Goal: Task Accomplishment & Management: Use online tool/utility

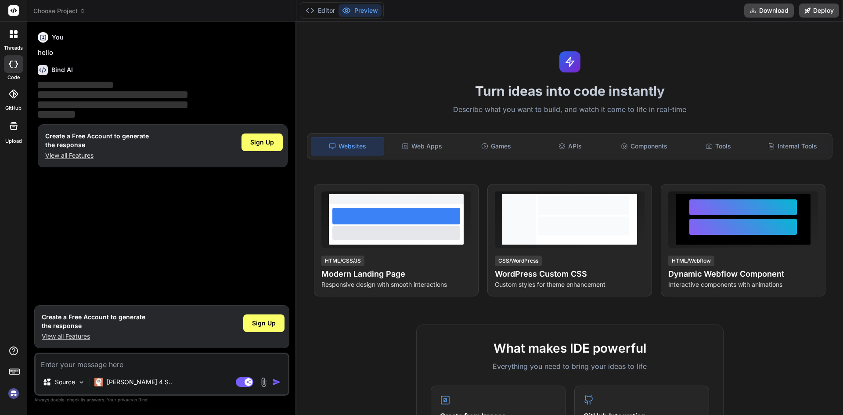
click at [70, 368] on textarea at bounding box center [162, 362] width 253 height 16
type textarea "x"
click at [71, 206] on div "You hello Bind AI ‌ ‌ ‌ ‌ Create a Free Account to generate the response View a…" at bounding box center [162, 165] width 253 height 272
click at [76, 361] on textarea at bounding box center [162, 362] width 253 height 16
paste textarea "Worked on to add audio track for 3rd party on an ongoing call and get receivers…"
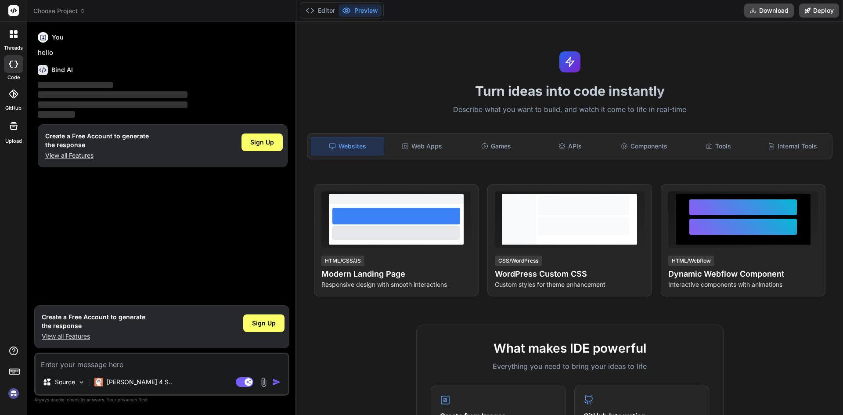
type textarea "Worked on to add audio track for 3rd party on an ongoing call and get receivers…"
type textarea "x"
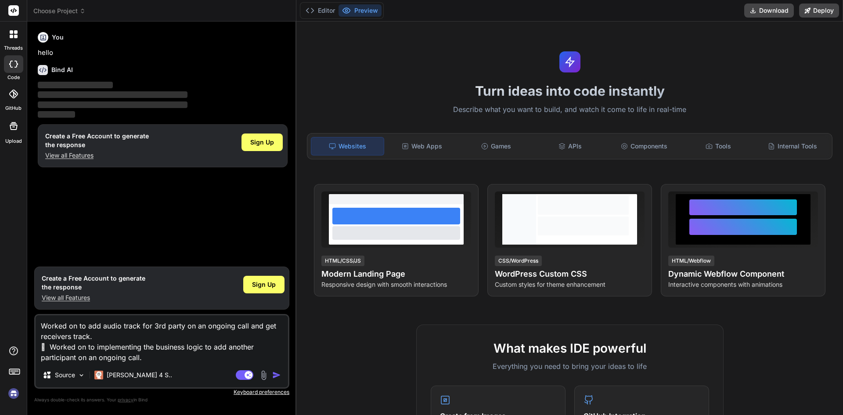
click at [163, 361] on textarea "Worked on to add audio track for 3rd party on an ongoing call and get receivers…" at bounding box center [162, 338] width 253 height 47
drag, startPoint x: 163, startPoint y: 361, endPoint x: 43, endPoint y: 325, distance: 124.5
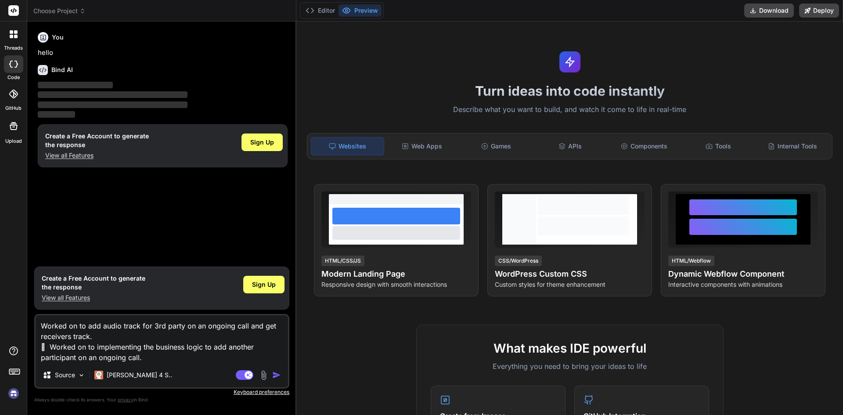
click at [43, 325] on textarea "Worked on to add audio track for 3rd party on an ongoing call and get receivers…" at bounding box center [162, 338] width 253 height 47
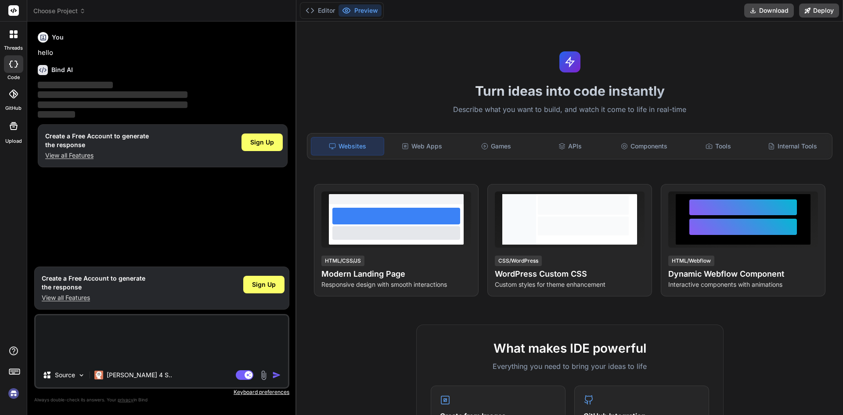
type textarea "x"
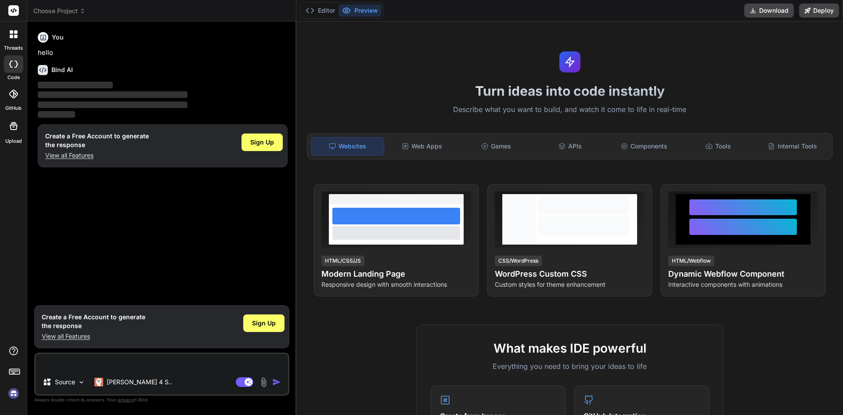
click at [63, 338] on p "View all Features" at bounding box center [94, 336] width 104 height 9
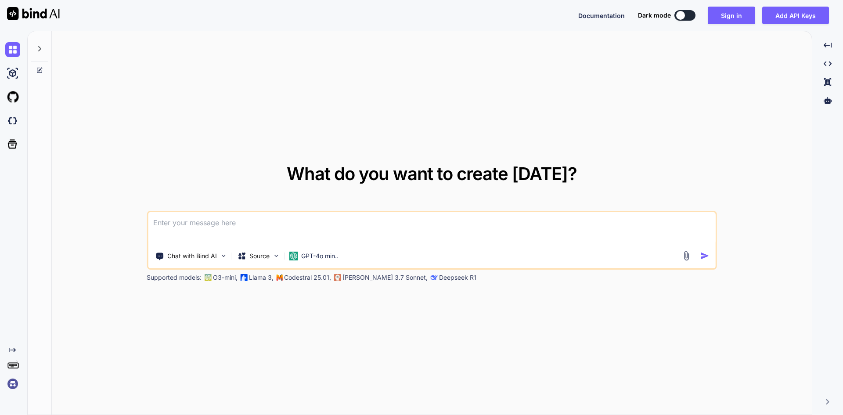
click at [253, 228] on textarea at bounding box center [432, 228] width 568 height 33
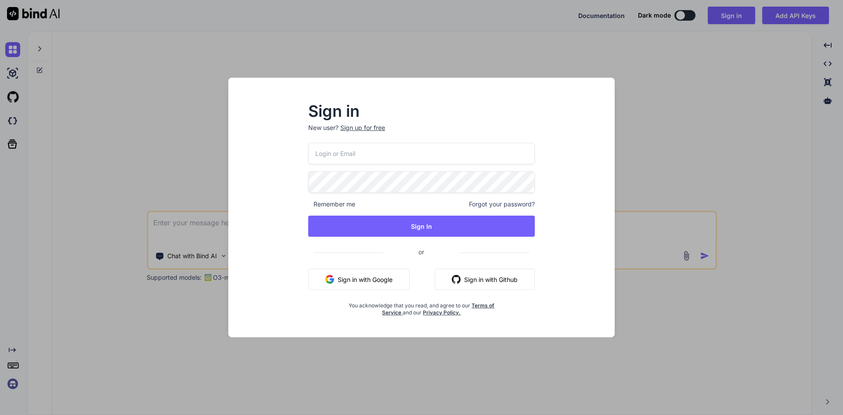
click at [383, 153] on input "email" at bounding box center [421, 154] width 227 height 22
type input "dreamtech@yopmail.com"
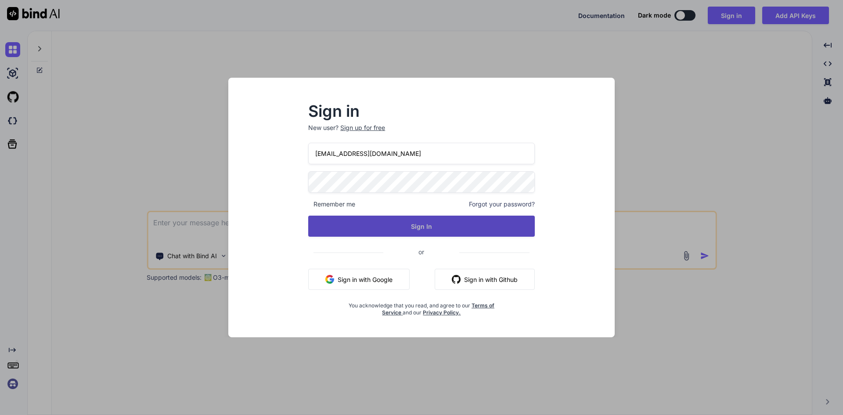
click at [426, 217] on button "Sign In" at bounding box center [421, 226] width 227 height 21
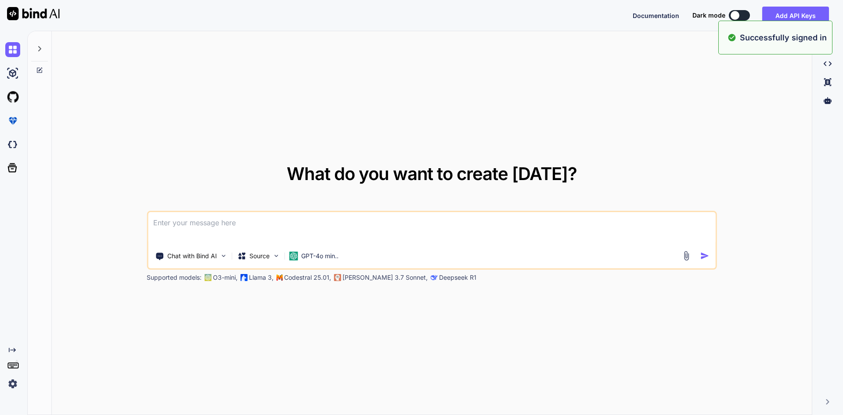
type textarea "x"
click at [300, 220] on textarea at bounding box center [432, 228] width 568 height 33
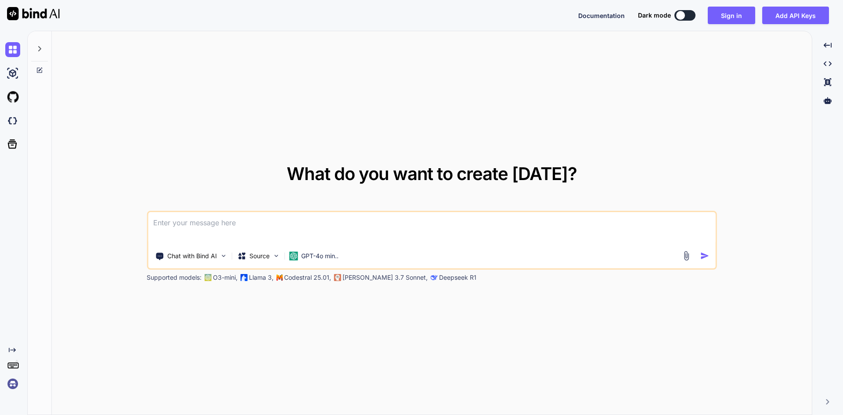
paste textarea
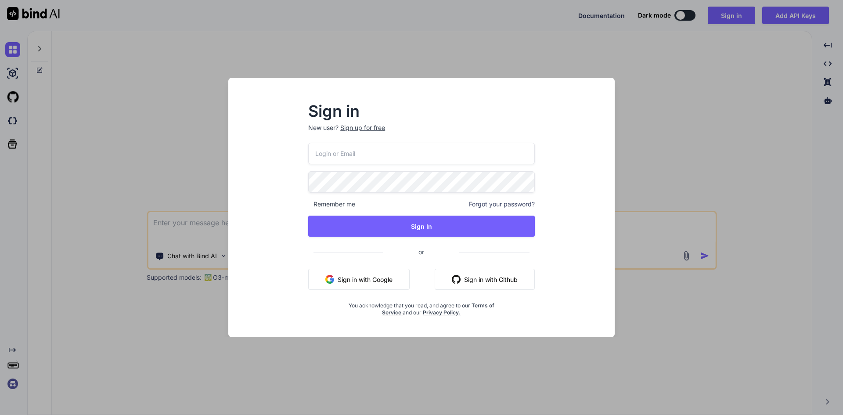
click at [379, 151] on input "email" at bounding box center [421, 154] width 227 height 22
type input "dreamtech@yopmail.com"
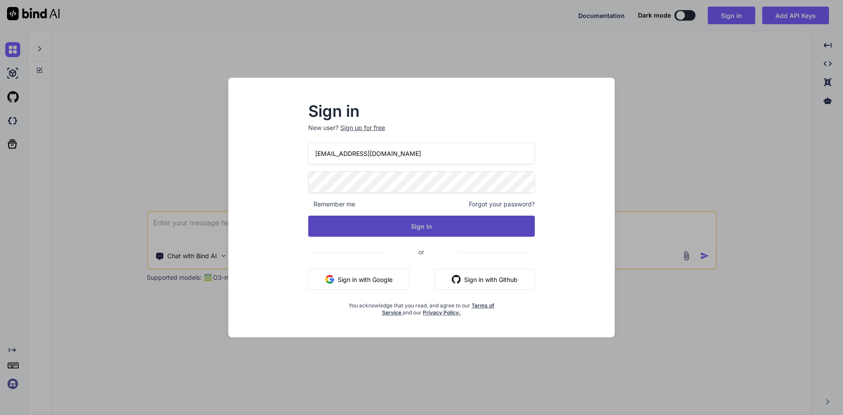
click at [420, 227] on button "Sign In" at bounding box center [421, 226] width 227 height 21
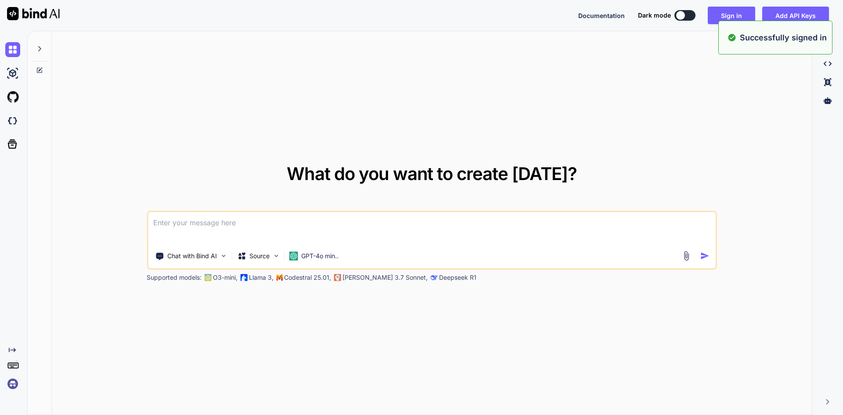
type textarea "x"
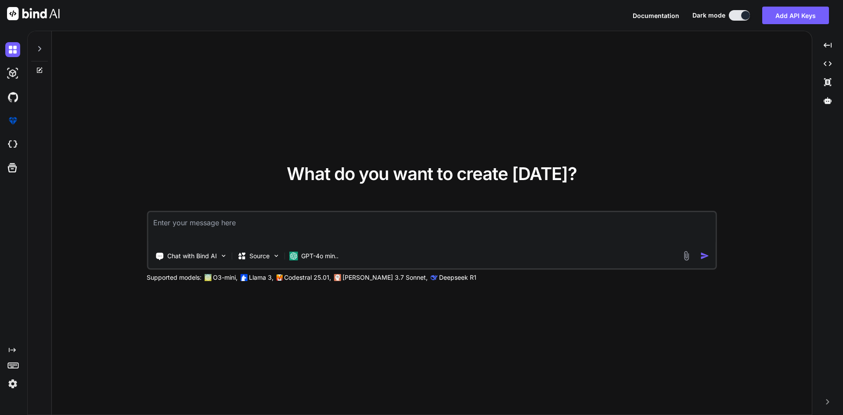
click at [265, 231] on textarea at bounding box center [432, 228] width 568 height 33
paste textarea "Worked on to add audio track for 3rd party on an ongoing call and get receivers…"
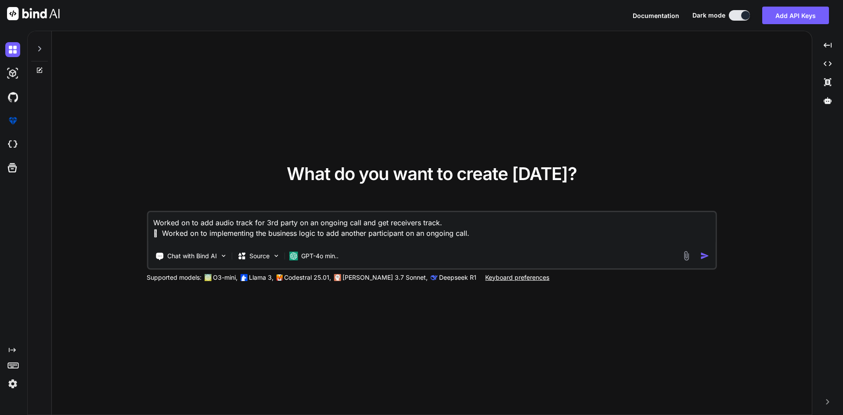
click at [187, 222] on textarea "Worked on to add audio track for 3rd party on an ongoing call and get receivers…" at bounding box center [432, 228] width 568 height 33
click at [189, 235] on textarea "Work on to add audio track for 3rd party on an ongoing call and get receivers t…" at bounding box center [432, 228] width 568 height 33
click at [188, 233] on textarea "Work on to add audio track for 3rd party on an ongoing call and get receivers t…" at bounding box center [432, 228] width 568 height 33
click at [471, 234] on textarea "Work on to add audio track for 3rd party on an ongoing call and get receivers t…" at bounding box center [432, 228] width 568 height 33
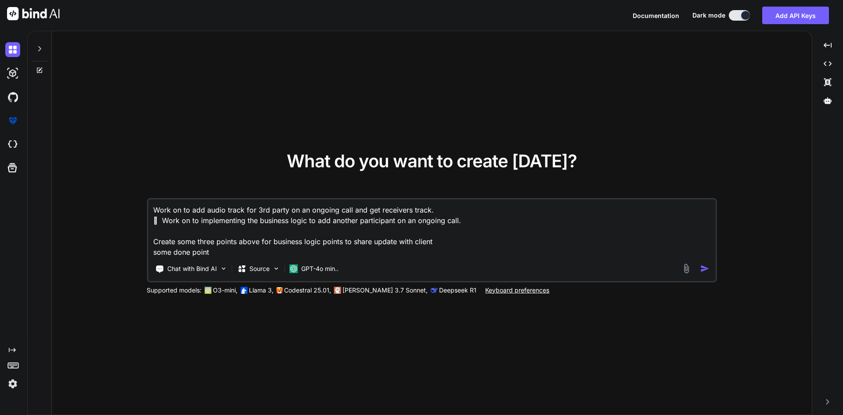
type textarea "Work on to add audio track for 3rd party on an ongoing call and get receivers t…"
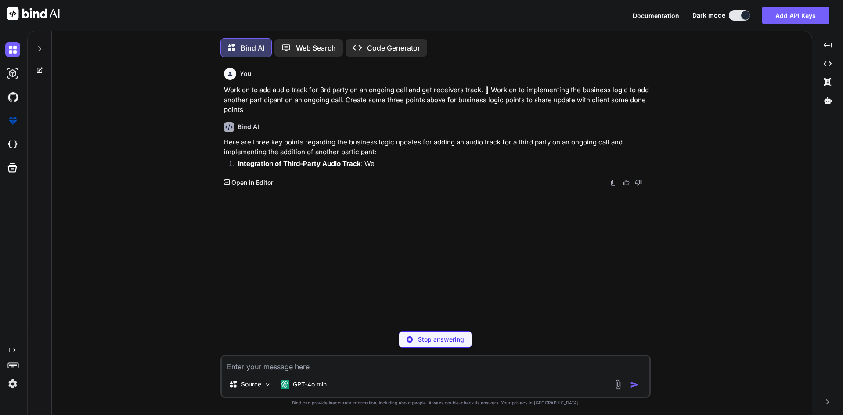
scroll to position [4, 0]
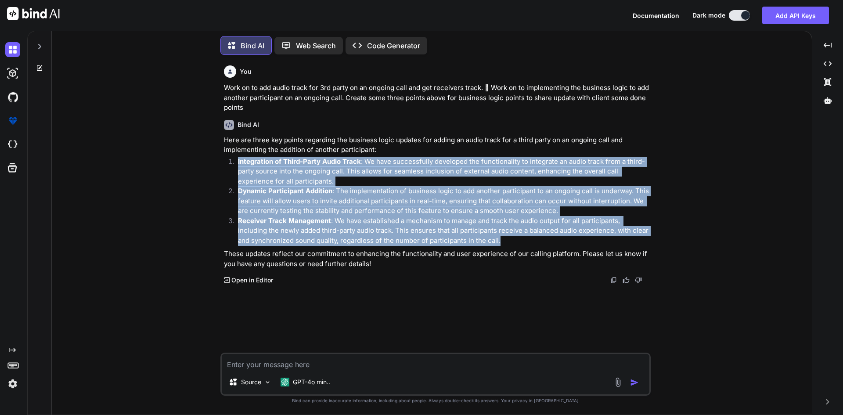
copy ol "Integration of Third-Party Audio Track : We have successfully developed the fun…"
drag, startPoint x: 238, startPoint y: 160, endPoint x: 500, endPoint y: 238, distance: 273.6
click at [500, 238] on ol "Integration of Third-Party Audio Track : We have successfully developed the fun…" at bounding box center [436, 201] width 425 height 89
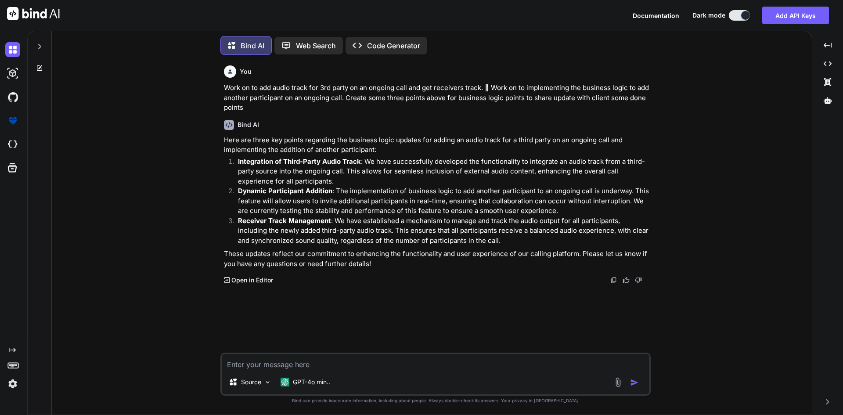
click at [317, 367] on textarea at bounding box center [436, 362] width 428 height 16
click at [278, 363] on textarea at bounding box center [436, 362] width 428 height 16
type textarea "create more points"
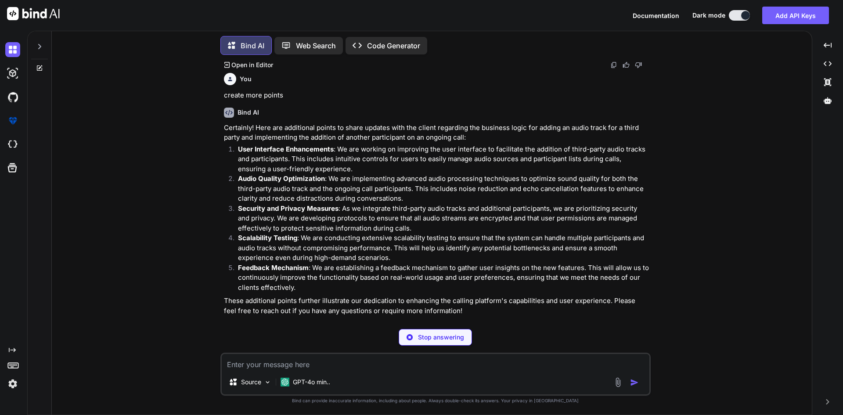
scroll to position [194, 0]
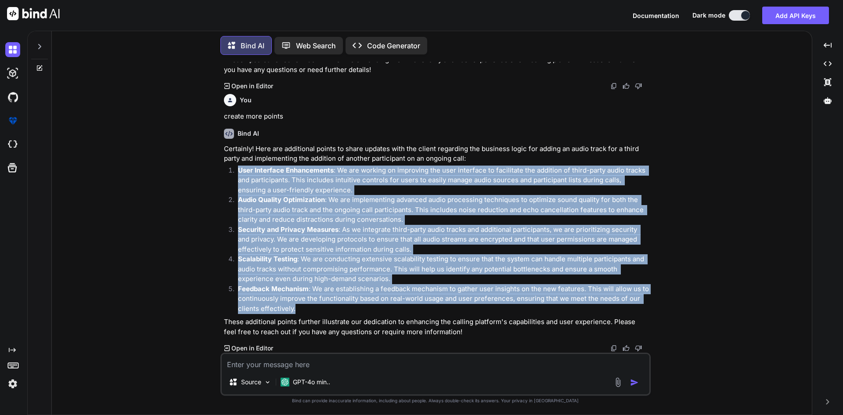
copy ol "User Interface Enhancements : We are working on improving the user interface to…"
drag, startPoint x: 301, startPoint y: 311, endPoint x: 235, endPoint y: 170, distance: 156.2
click at [235, 170] on ol "User Interface Enhancements : We are working on improving the user interface to…" at bounding box center [436, 240] width 425 height 148
